Goal: Navigation & Orientation: Find specific page/section

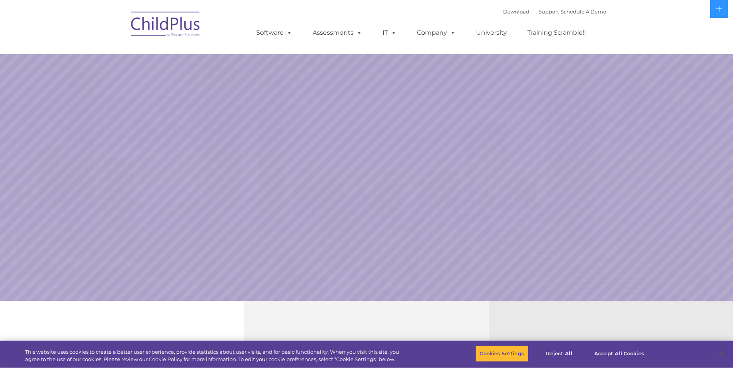
select select "MEDIUM"
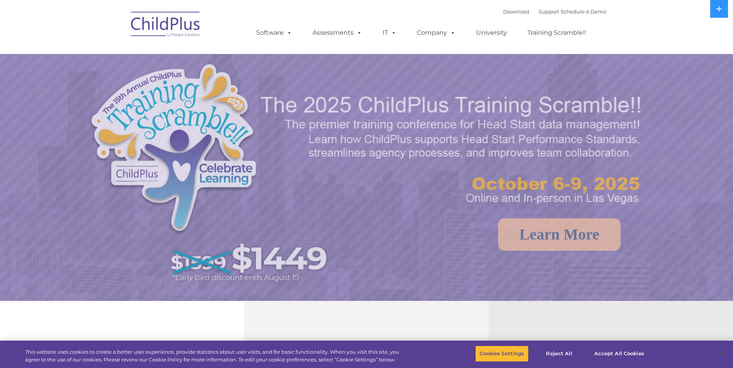
select select "MEDIUM"
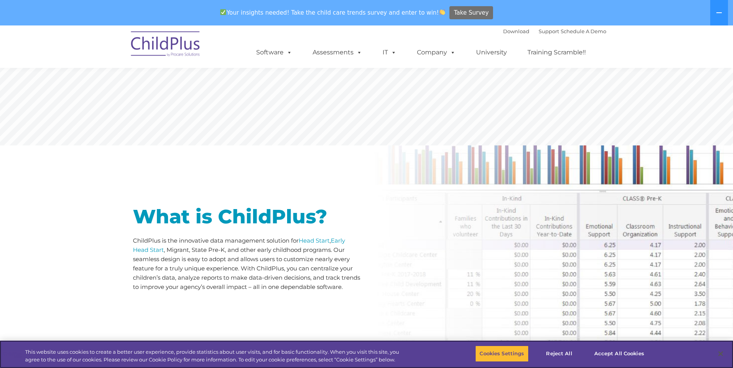
scroll to position [256, 0]
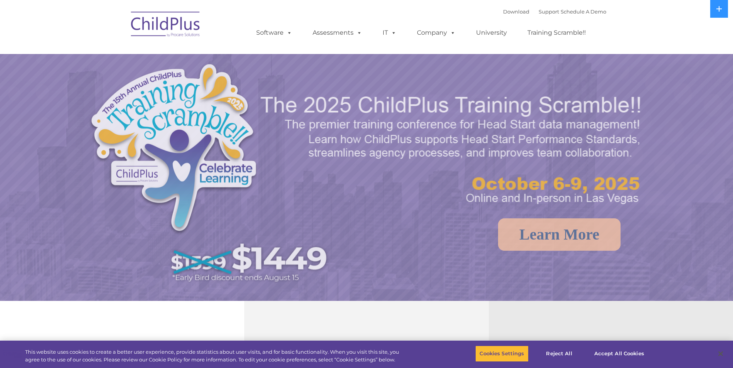
select select "MEDIUM"
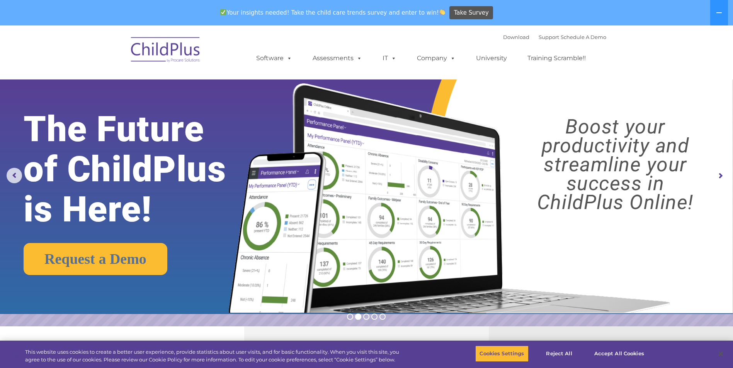
click at [722, 175] on rs-arrow at bounding box center [719, 175] width 15 height 15
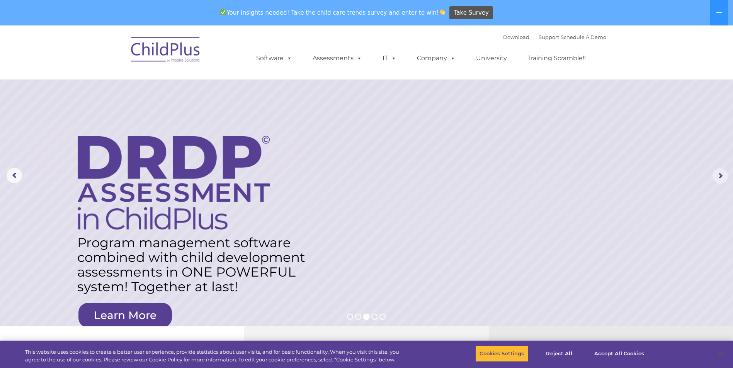
click at [722, 175] on rs-arrow at bounding box center [719, 175] width 15 height 15
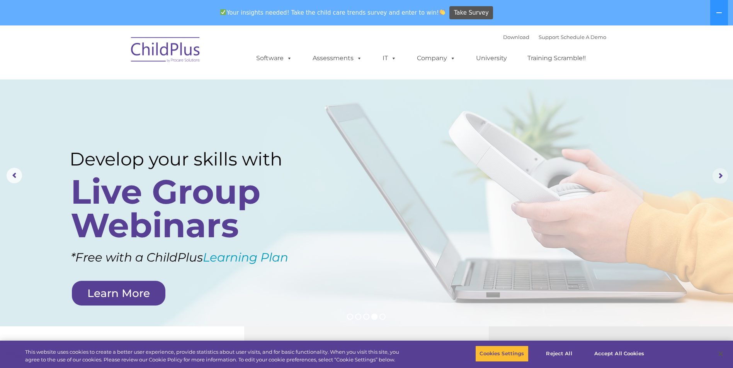
click at [719, 171] on rs-arrow at bounding box center [719, 175] width 15 height 15
